Goal: Find specific page/section: Find specific page/section

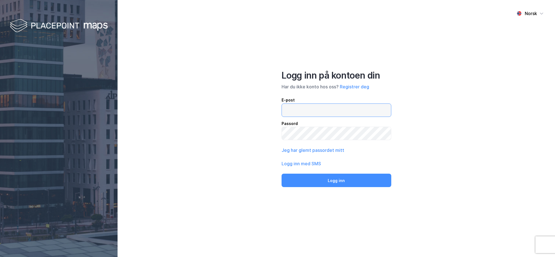
click at [311, 110] on input "email" at bounding box center [336, 110] width 109 height 13
type input "[EMAIL_ADDRESS][DOMAIN_NAME]"
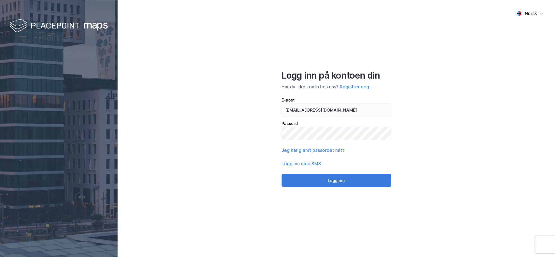
click at [335, 180] on button "Logg inn" at bounding box center [336, 180] width 110 height 13
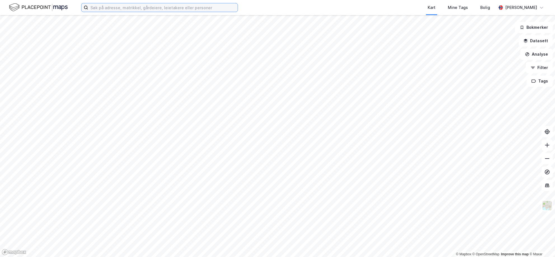
click at [120, 7] on input at bounding box center [162, 7] width 149 height 8
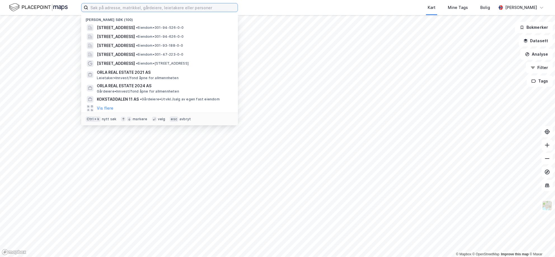
paste input "Ingeniør [STREET_ADDRESS]"
type input "Ingeniør [STREET_ADDRESS]"
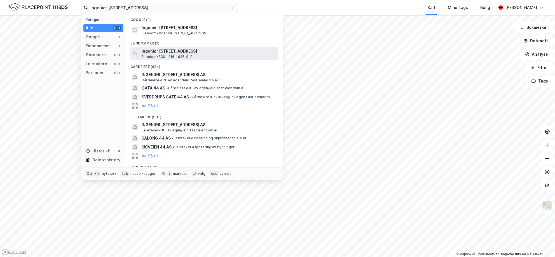
click at [172, 53] on span "Ingeniør [STREET_ADDRESS]" at bounding box center [209, 51] width 134 height 7
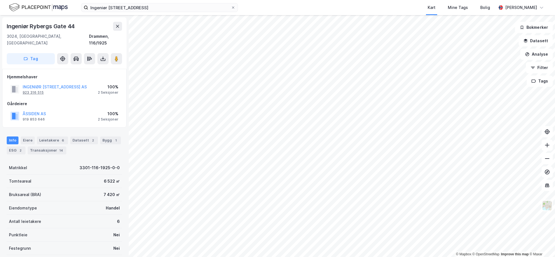
click at [34, 90] on div "923 316 515" at bounding box center [33, 92] width 21 height 4
